Goal: Transaction & Acquisition: Download file/media

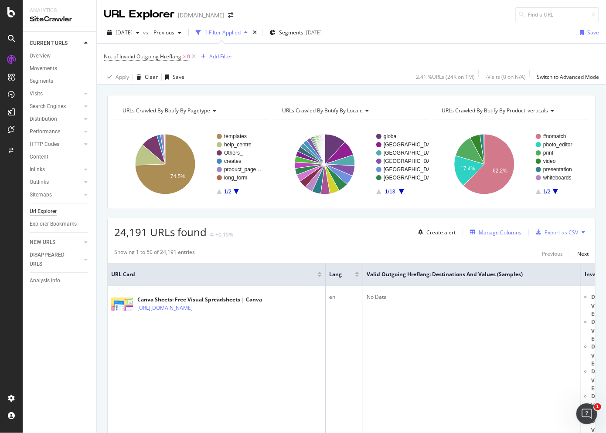
click at [494, 233] on div "Manage Columns" at bounding box center [500, 232] width 43 height 7
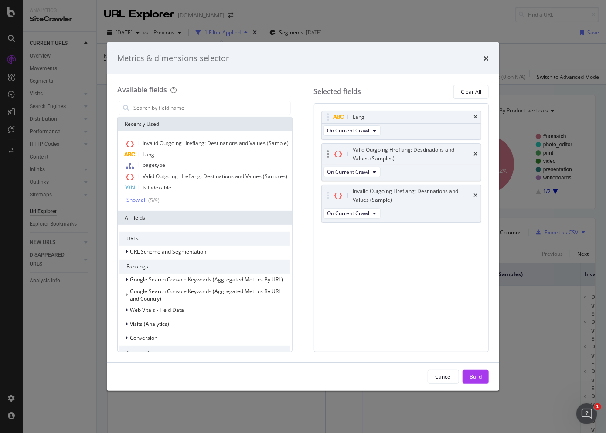
click at [473, 153] on div "Valid Outgoing Hreflang: Destinations and Values (Samples)" at bounding box center [402, 154] width 160 height 21
click at [476, 153] on icon "times" at bounding box center [475, 154] width 4 height 5
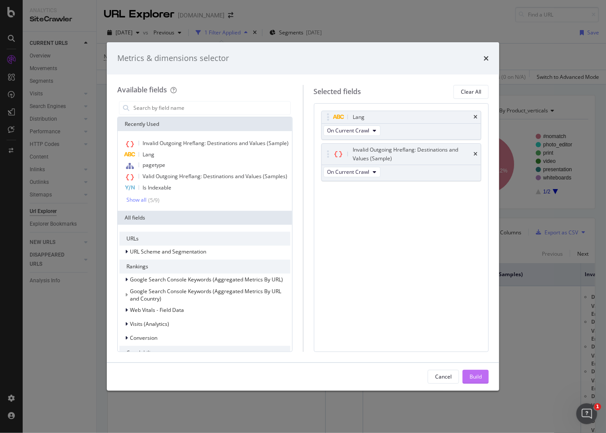
click at [481, 378] on div "Build" at bounding box center [475, 376] width 12 height 7
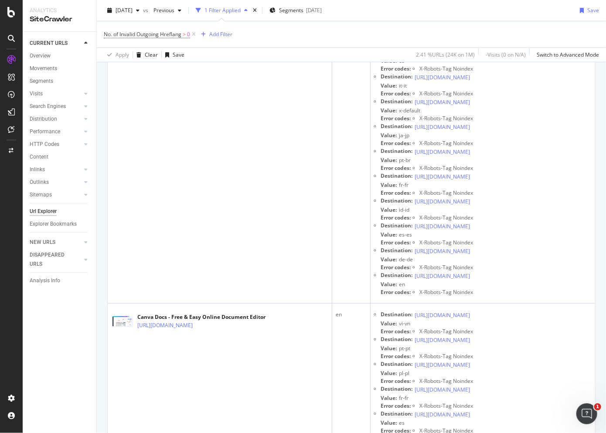
scroll to position [6, 0]
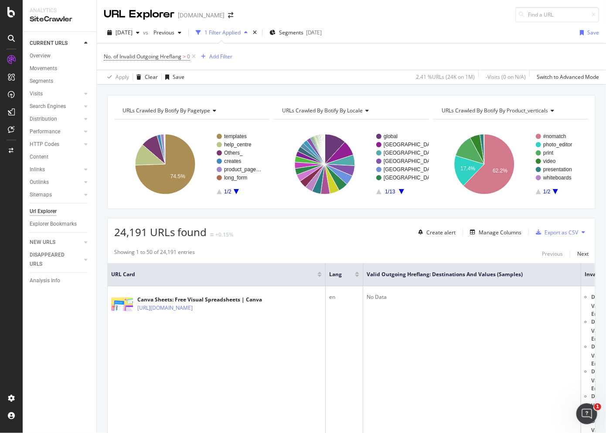
click at [237, 190] on icon "A chart." at bounding box center [236, 191] width 5 height 5
click at [233, 150] on text "features" at bounding box center [233, 153] width 19 height 6
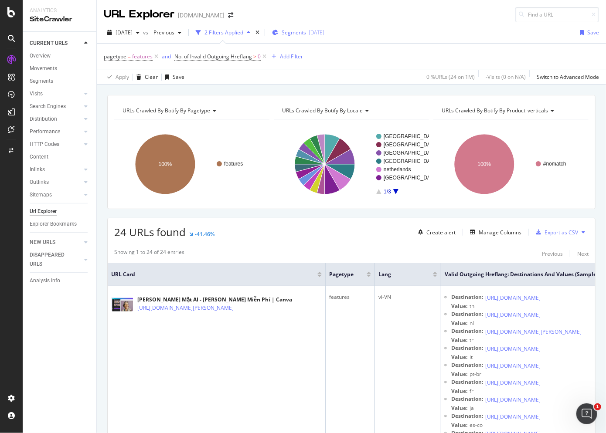
click at [306, 30] on span "Segments" at bounding box center [294, 32] width 24 height 7
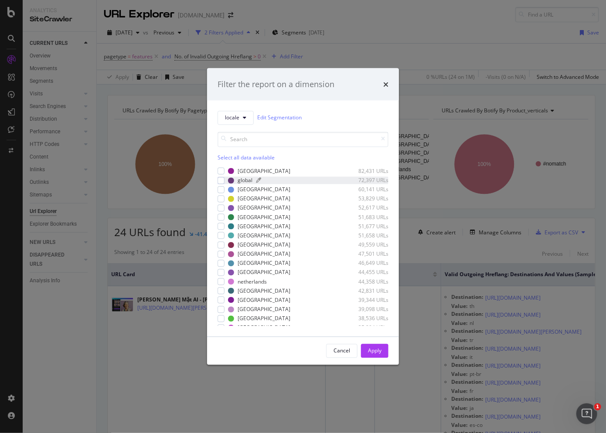
click at [252, 180] on div "global 72,397 URLs" at bounding box center [308, 180] width 160 height 7
click at [367, 351] on button "Apply" at bounding box center [374, 351] width 27 height 14
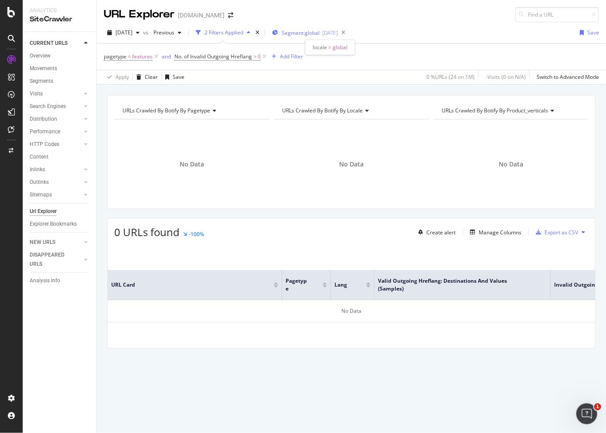
click at [320, 35] on span "Segment: global" at bounding box center [301, 32] width 38 height 7
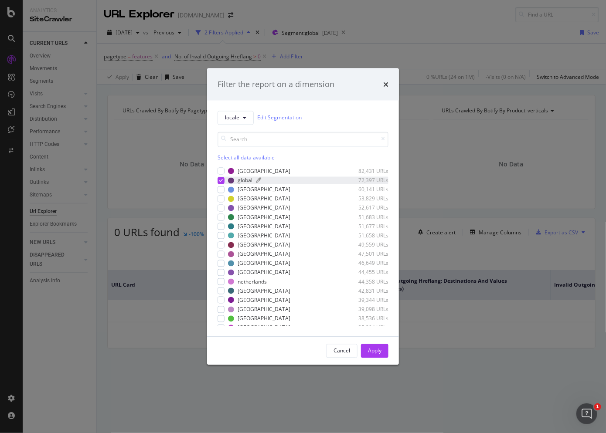
click at [247, 182] on div "global" at bounding box center [245, 180] width 15 height 7
click at [376, 348] on div "Apply" at bounding box center [375, 350] width 14 height 7
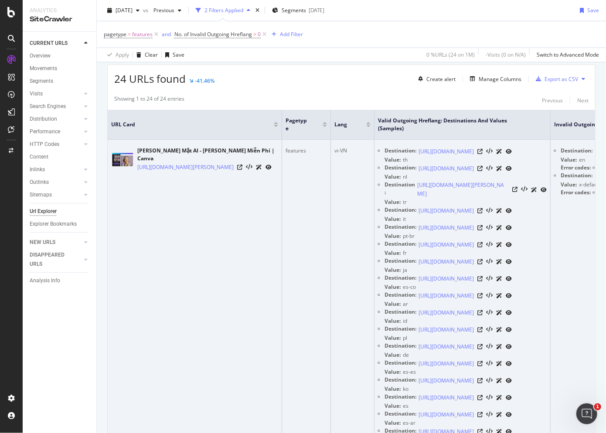
scroll to position [160, 0]
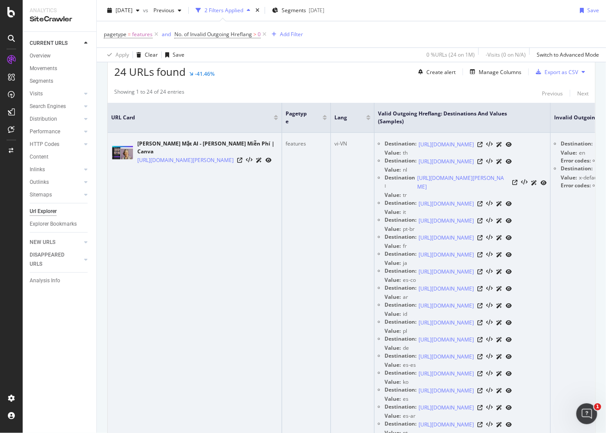
click at [316, 335] on td "features" at bounding box center [306, 301] width 49 height 337
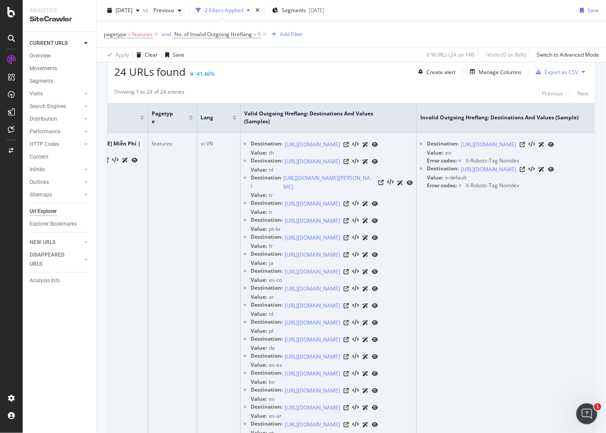
scroll to position [0, 167]
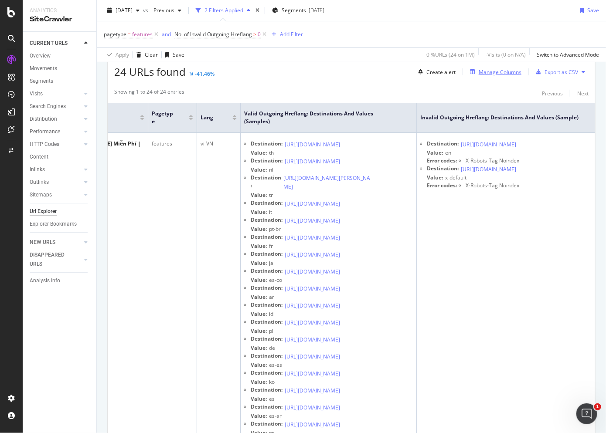
click at [500, 69] on div "Manage Columns" at bounding box center [500, 71] width 43 height 7
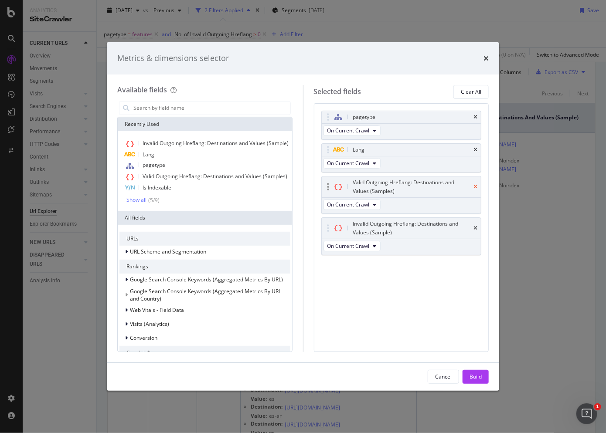
click at [474, 187] on icon "times" at bounding box center [475, 186] width 4 height 5
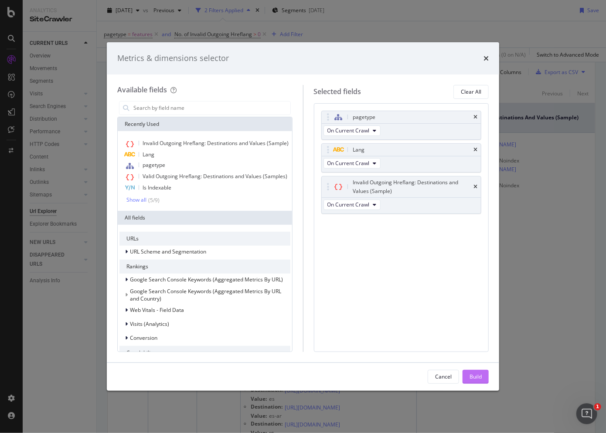
click at [480, 376] on div "Build" at bounding box center [475, 376] width 12 height 7
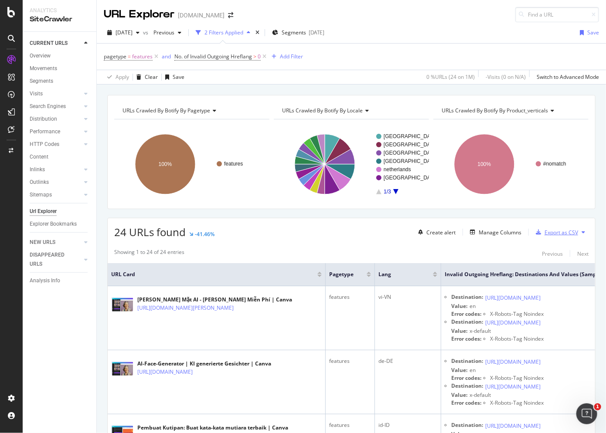
click at [557, 231] on div "Export as CSV" at bounding box center [561, 232] width 34 height 7
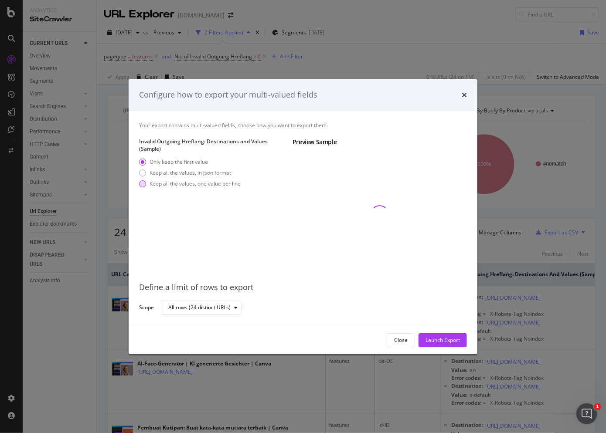
drag, startPoint x: 207, startPoint y: 171, endPoint x: 221, endPoint y: 187, distance: 21.3
click at [207, 171] on div "Keep all the values, in json format" at bounding box center [191, 172] width 82 height 7
click at [448, 343] on div "Launch Export" at bounding box center [442, 340] width 34 height 7
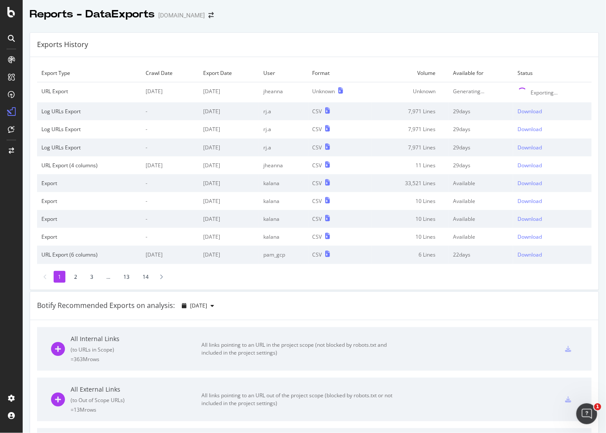
click at [347, 54] on div "Exports History" at bounding box center [314, 45] width 568 height 24
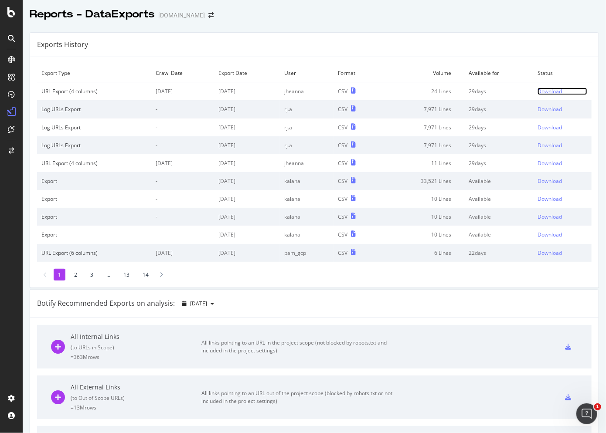
click at [539, 90] on div "Download" at bounding box center [549, 91] width 24 height 7
